Goal: Entertainment & Leisure: Consume media (video, audio)

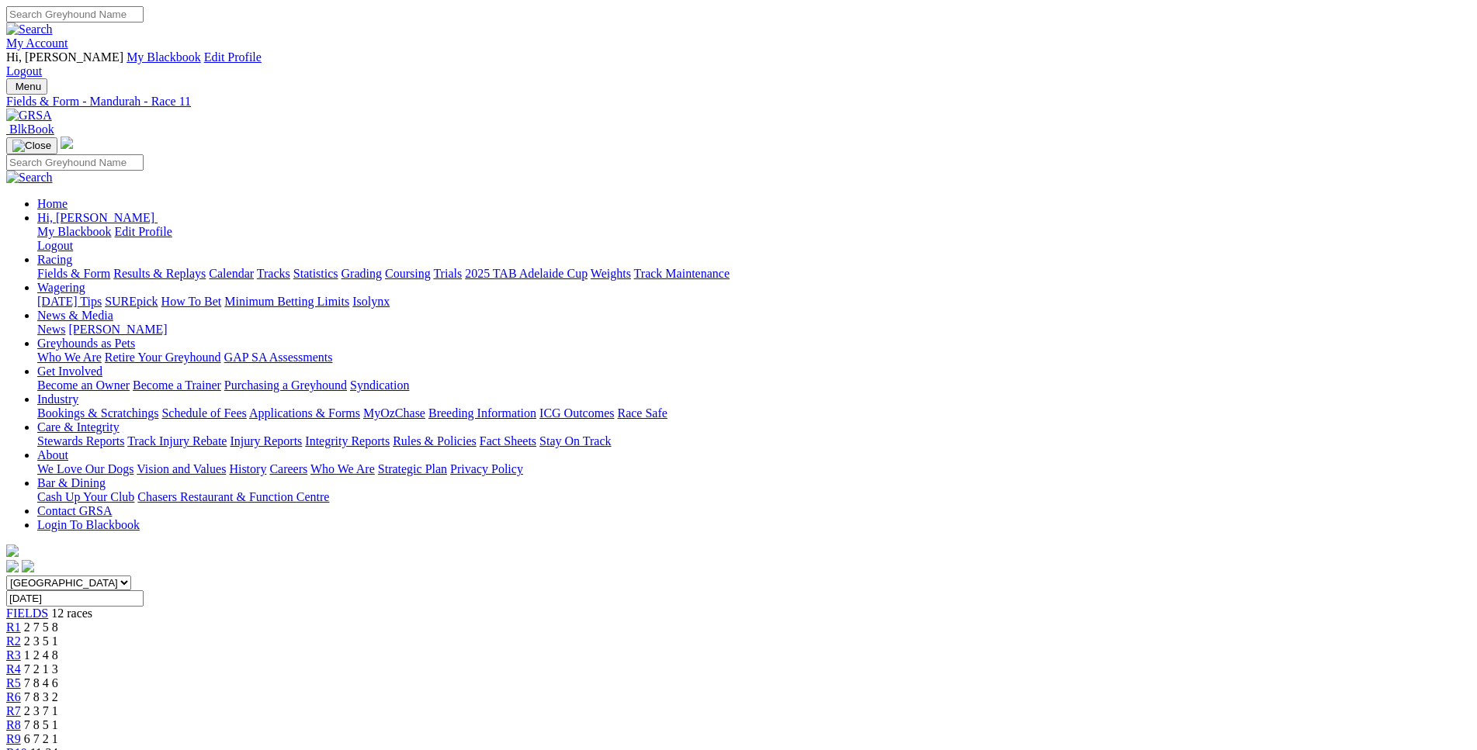
click at [958, 733] on div "R9 6 7 2 1" at bounding box center [738, 740] width 1464 height 14
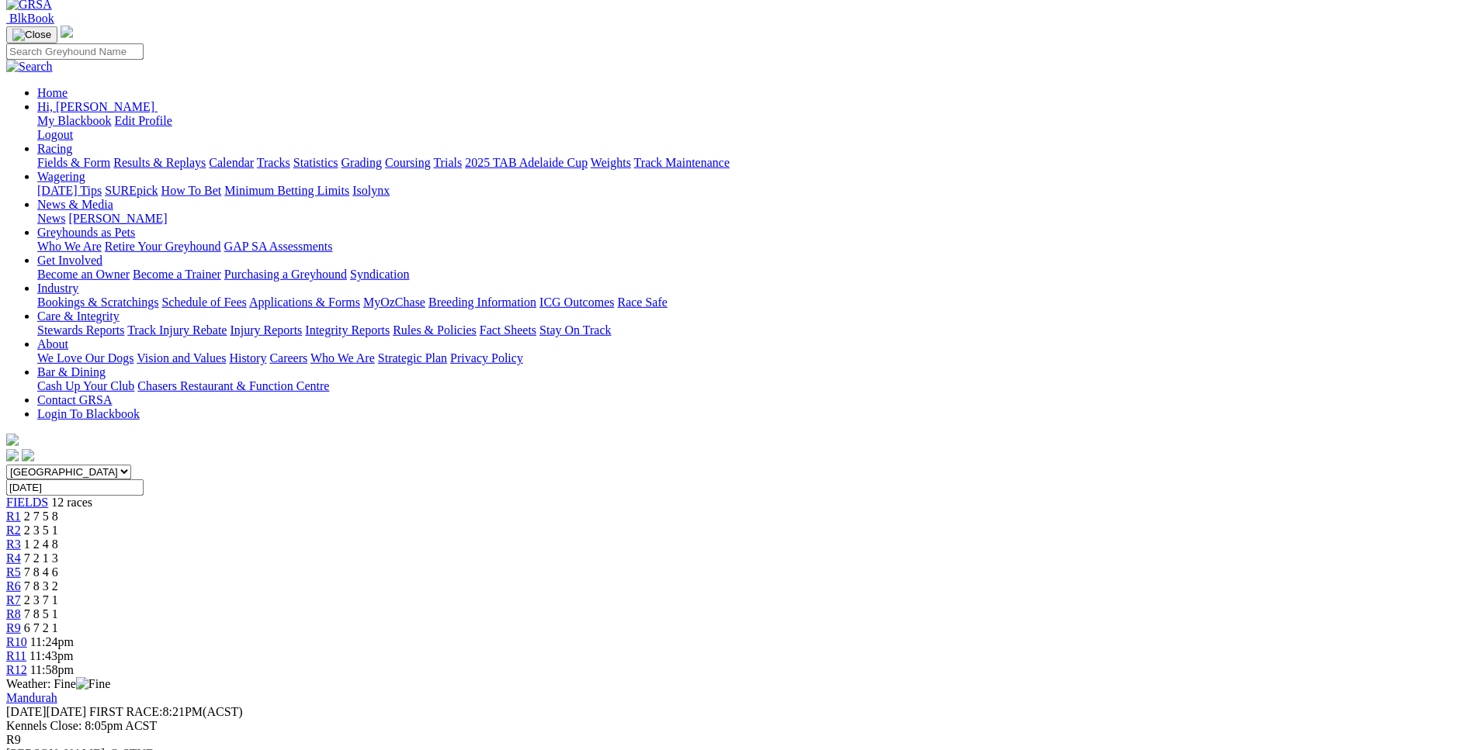
scroll to position [158, 0]
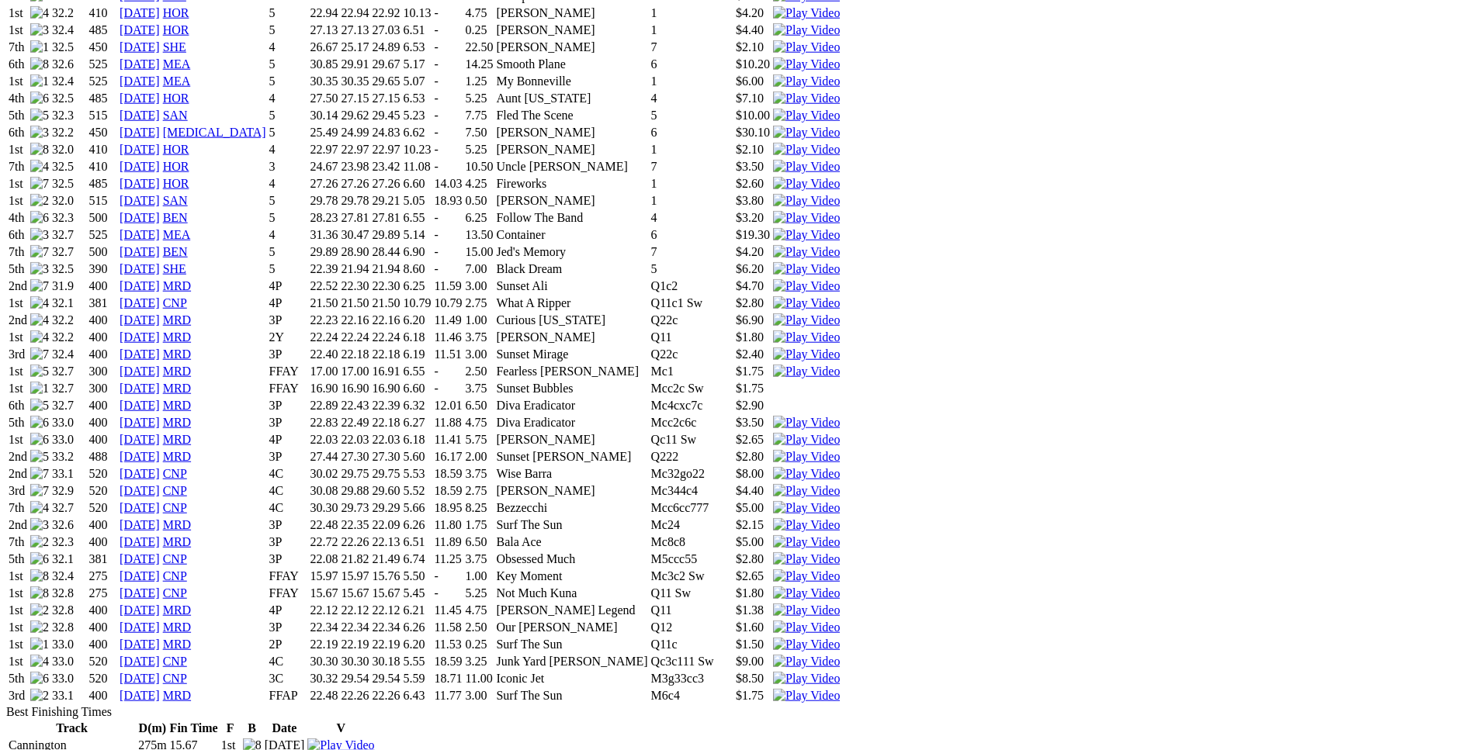
scroll to position [1590, 0]
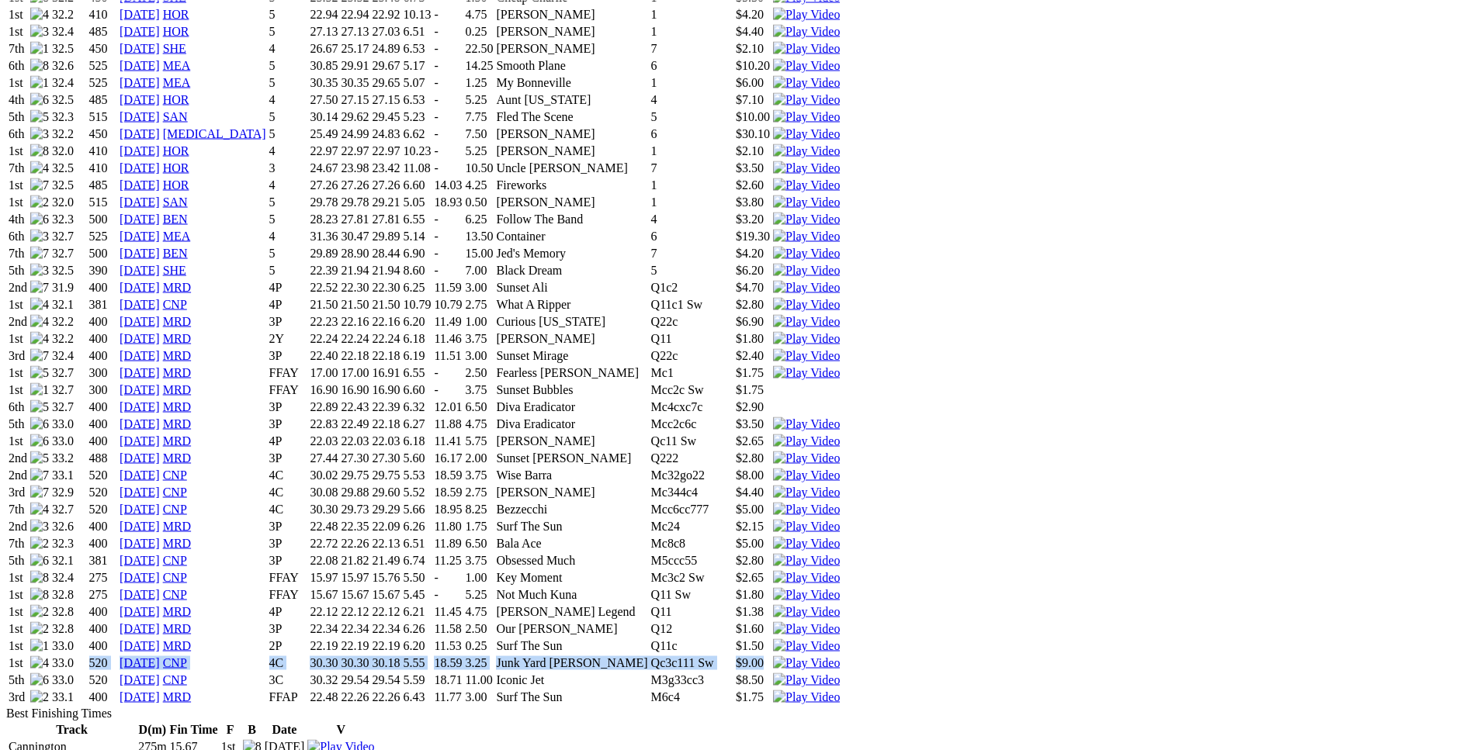
drag, startPoint x: 307, startPoint y: 444, endPoint x: 943, endPoint y: 445, distance: 636.3
click at [840, 655] on tr "1st 33.0 520 09 Aug 25 CNP 4C 30.30 30.30 30.18 5.55 18.59 3.25 Junk Yard Clyde…" at bounding box center [424, 663] width 833 height 16
drag, startPoint x: 500, startPoint y: 399, endPoint x: 873, endPoint y: 397, distance: 373.2
click at [840, 621] on tr "1st 32.8 400 18 Jul 25 MRD 3P 22.34 22.34 22.34 6.26 11.58 2.50 Our Benson Q12 …" at bounding box center [424, 629] width 833 height 16
click at [840, 622] on img at bounding box center [806, 629] width 67 height 14
